Goal: Navigation & Orientation: Find specific page/section

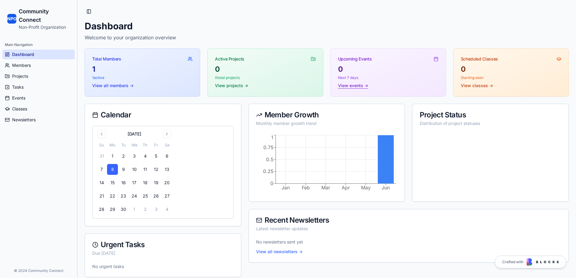
click at [348, 87] on link "View events →" at bounding box center [353, 86] width 30 height 6
click at [116, 86] on link "View all members →" at bounding box center [112, 86] width 41 height 6
click at [240, 70] on div "0" at bounding box center [265, 69] width 100 height 10
click at [227, 86] on link "View projects →" at bounding box center [231, 86] width 33 height 6
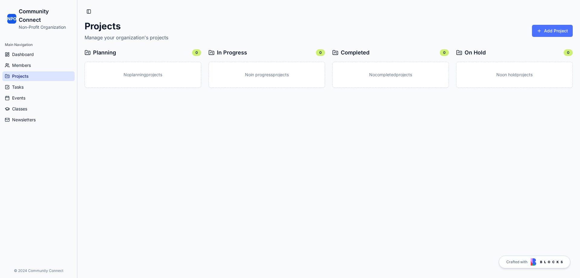
click at [556, 29] on button "Add Project" at bounding box center [552, 31] width 41 height 12
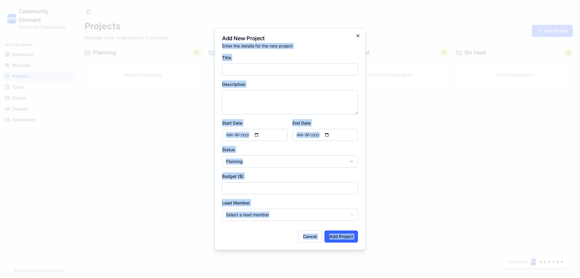
click at [359, 36] on div "**********" at bounding box center [290, 139] width 151 height 222
click at [357, 35] on icon "button" at bounding box center [358, 35] width 5 height 5
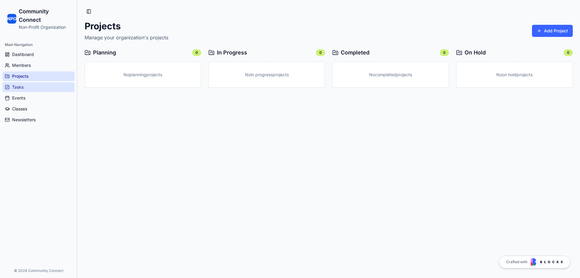
click at [17, 86] on span "Tasks" at bounding box center [17, 87] width 11 height 6
click at [17, 55] on span "Dashboard" at bounding box center [23, 54] width 22 height 6
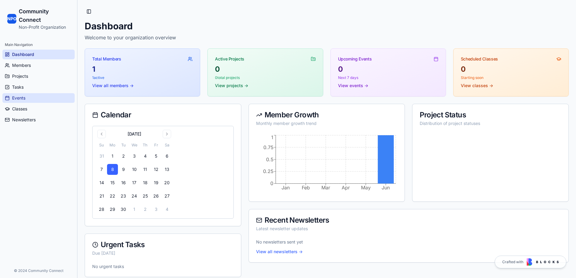
click at [18, 98] on span "Events" at bounding box center [18, 98] width 13 height 6
click at [436, 59] on icon at bounding box center [435, 59] width 5 height 5
click at [350, 75] on p "Next 7 days" at bounding box center [388, 77] width 100 height 5
click at [349, 86] on link "View events →" at bounding box center [353, 86] width 30 height 6
